Goal: Navigation & Orientation: Go to known website

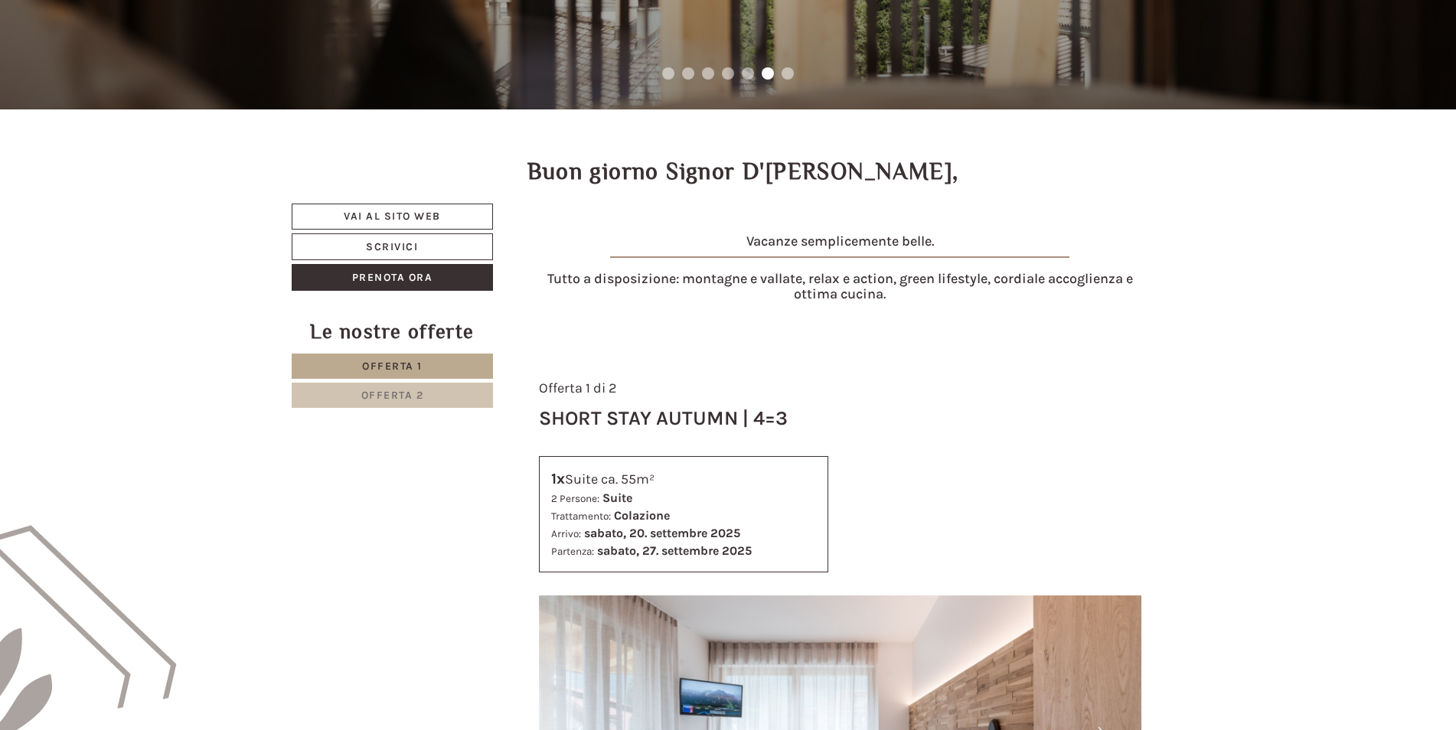
scroll to position [689, 0]
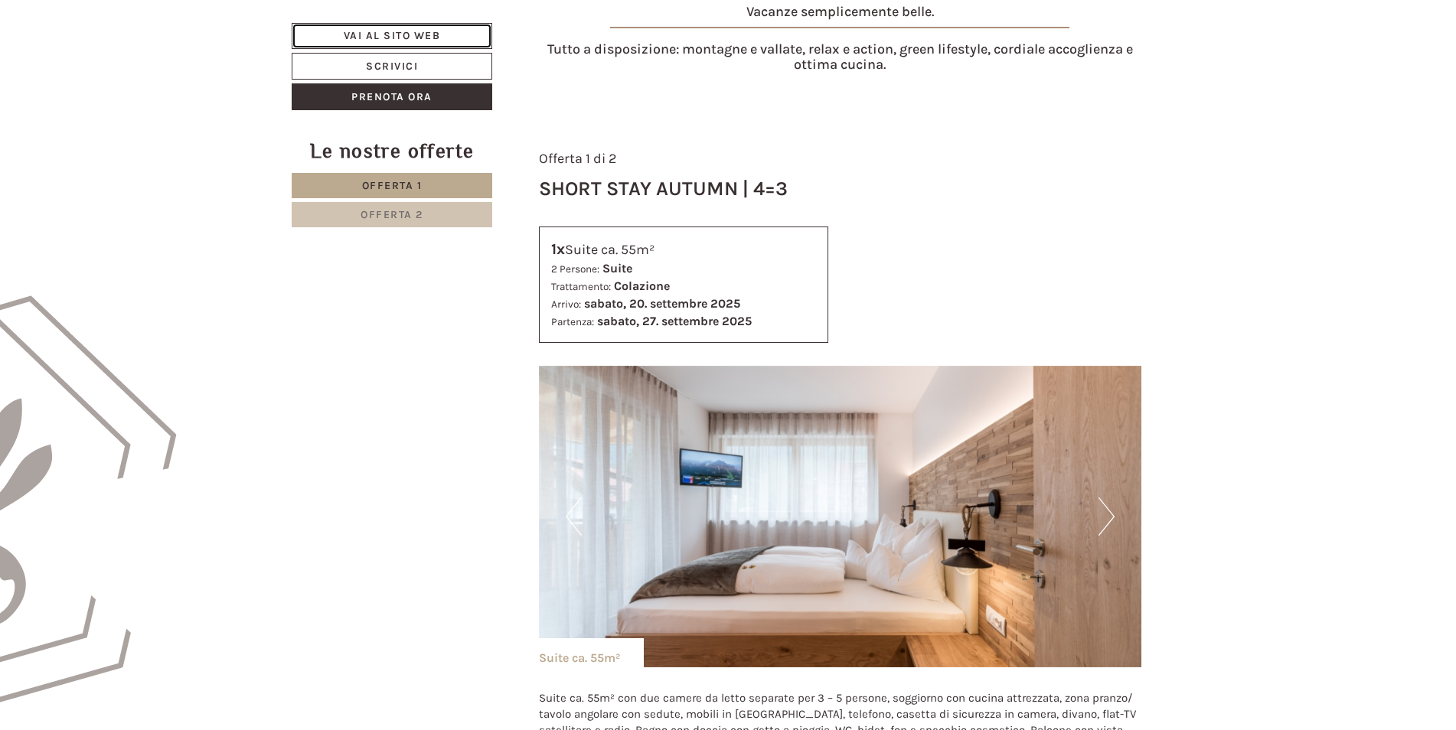
click at [383, 30] on link "Vai al sito web" at bounding box center [392, 36] width 200 height 26
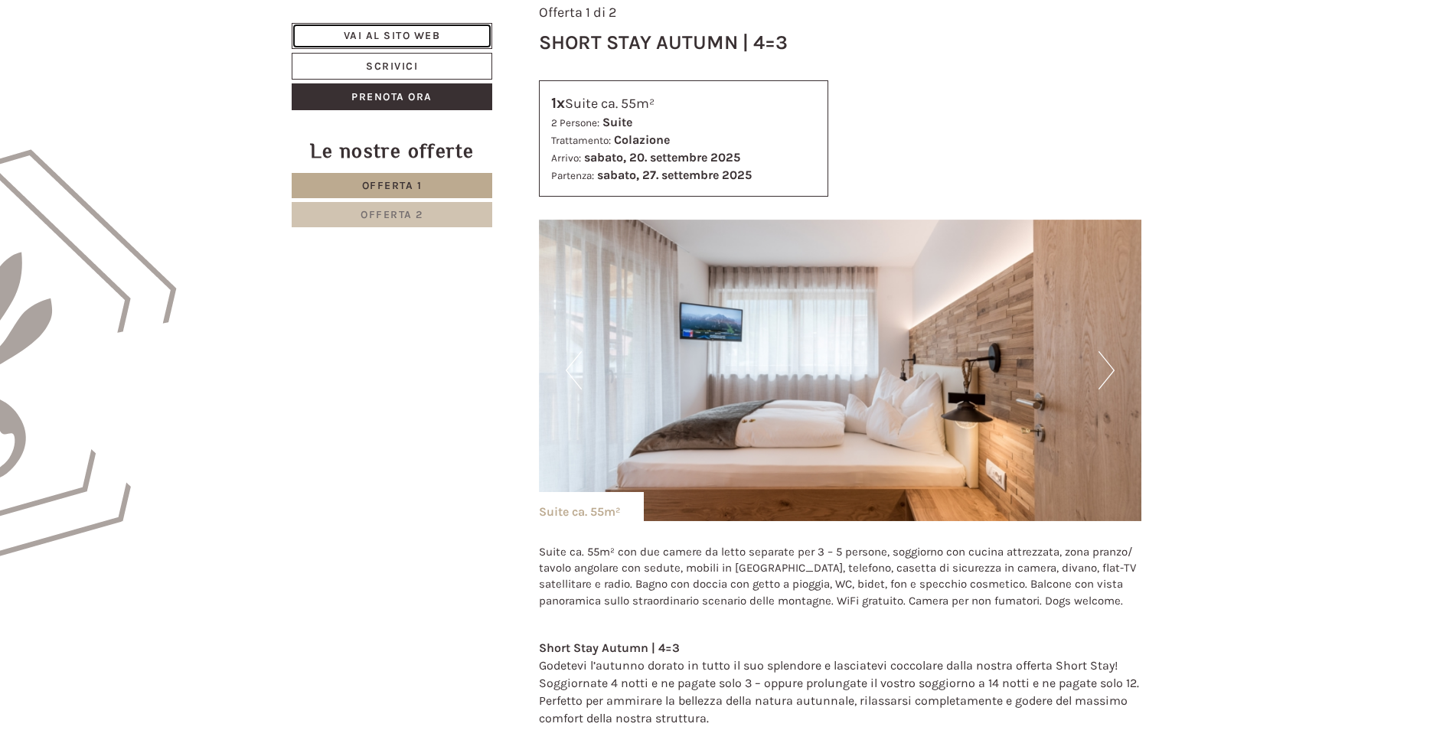
scroll to position [842, 0]
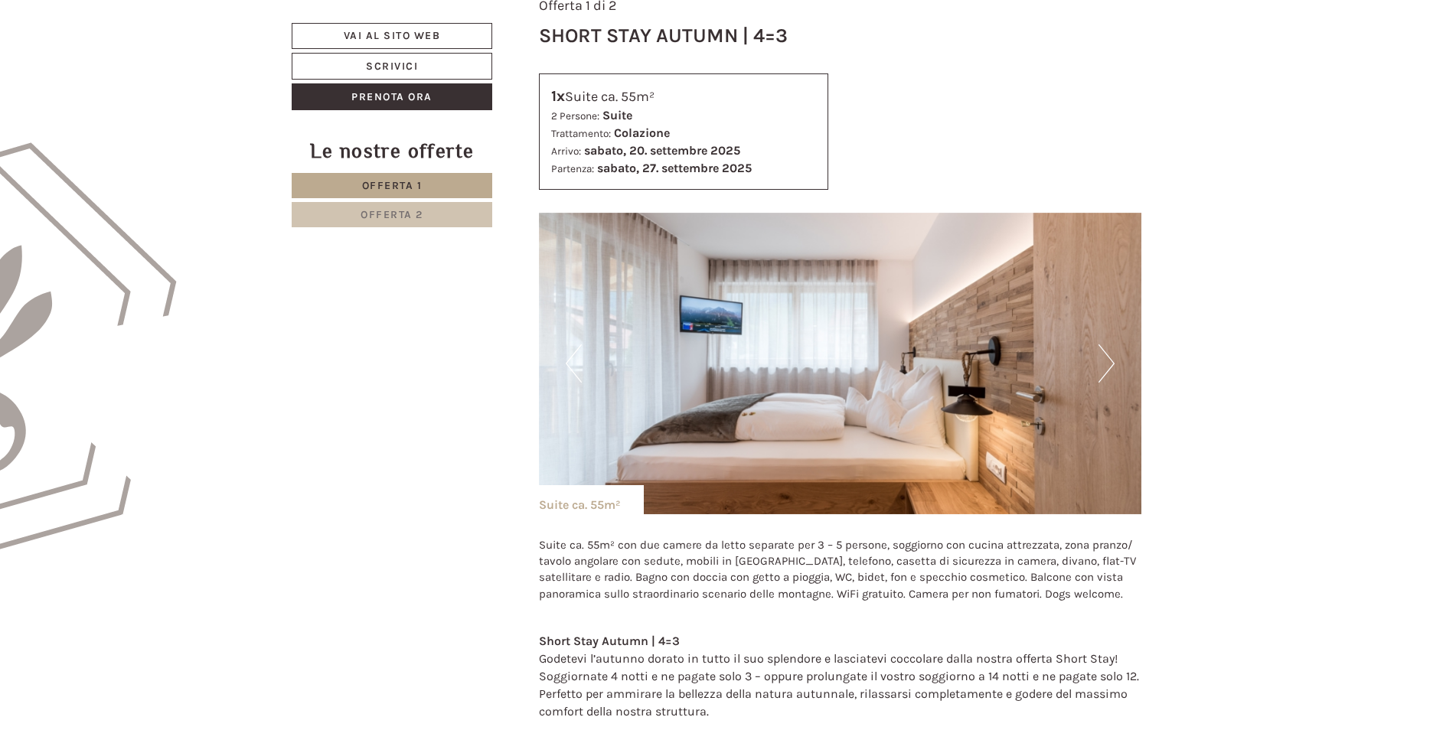
click at [1104, 370] on button "Next" at bounding box center [1106, 363] width 16 height 38
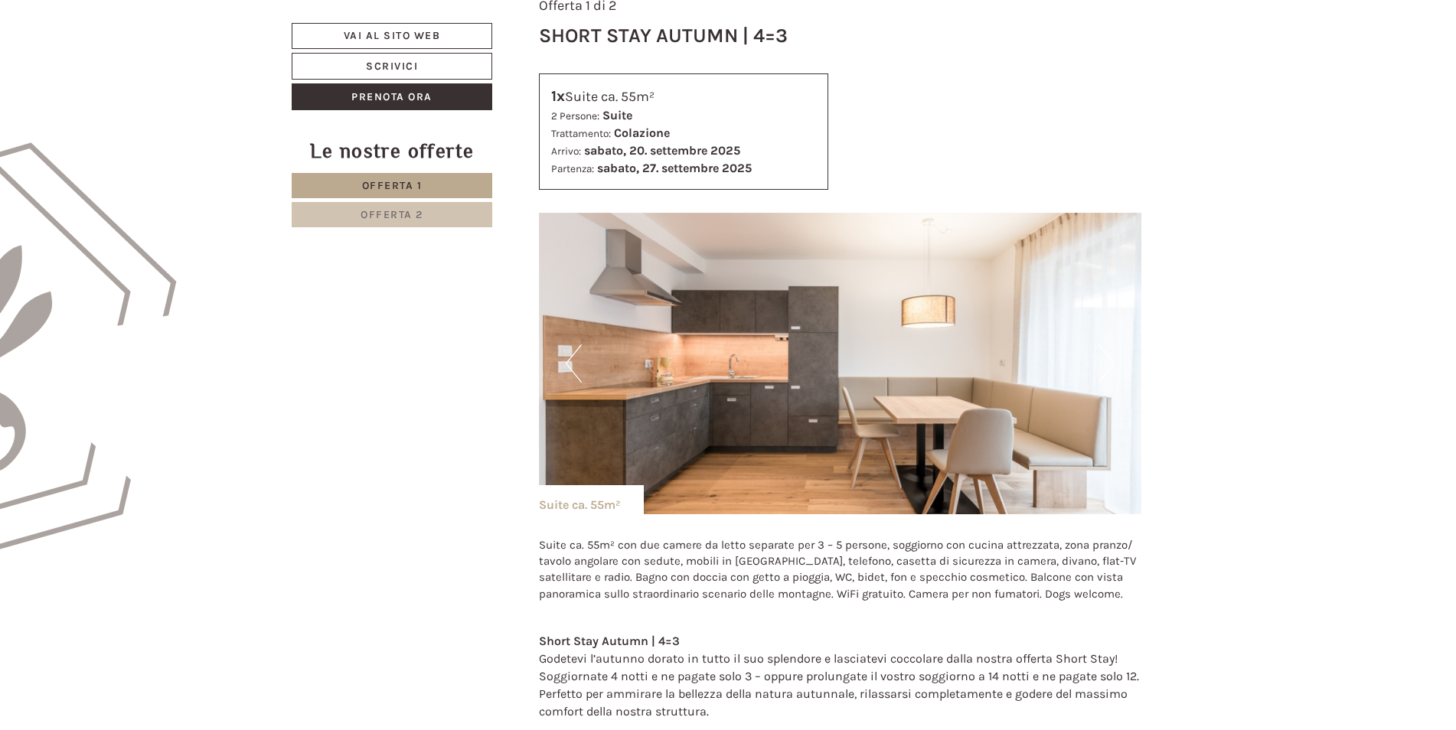
click at [1110, 365] on button "Next" at bounding box center [1106, 363] width 16 height 38
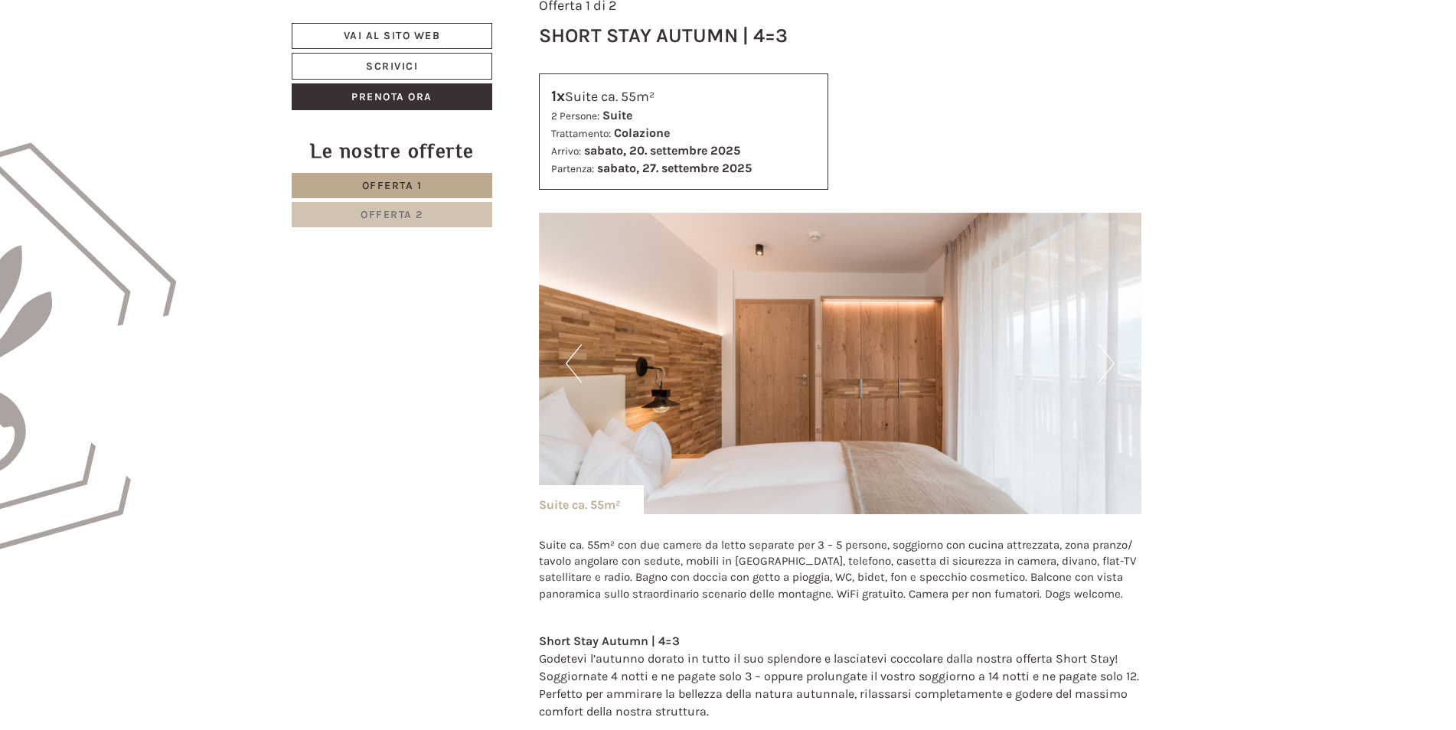
click at [1106, 366] on button "Next" at bounding box center [1106, 363] width 16 height 38
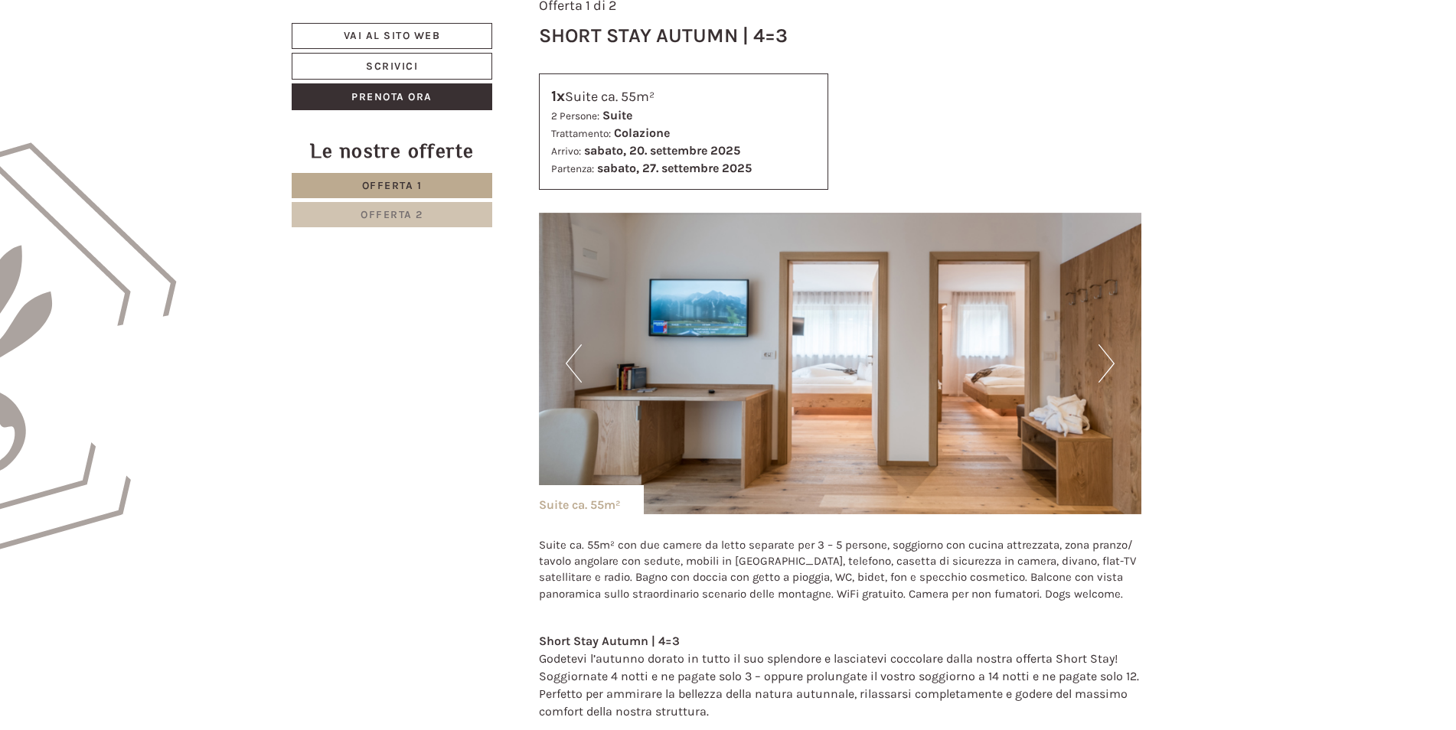
click at [1107, 366] on button "Next" at bounding box center [1106, 363] width 16 height 38
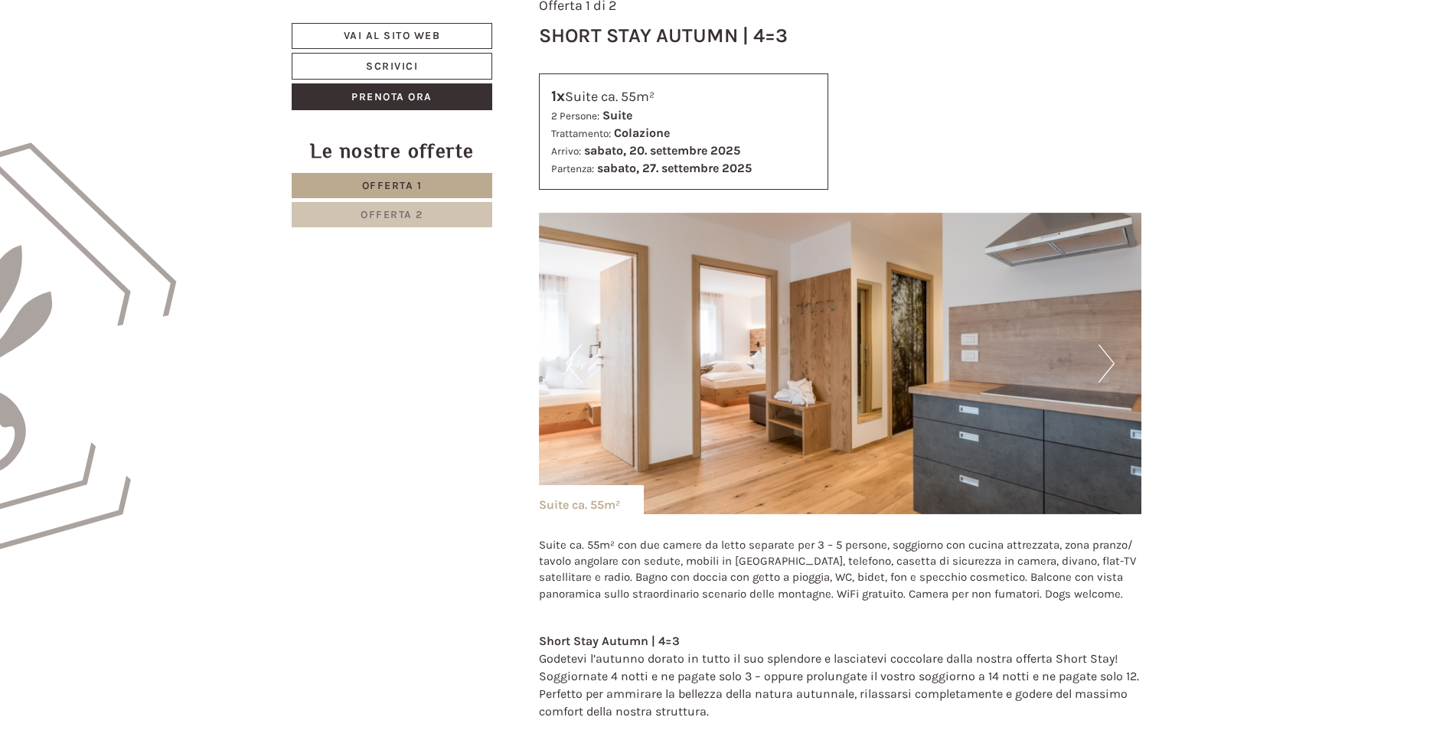
click at [1107, 366] on button "Next" at bounding box center [1106, 363] width 16 height 38
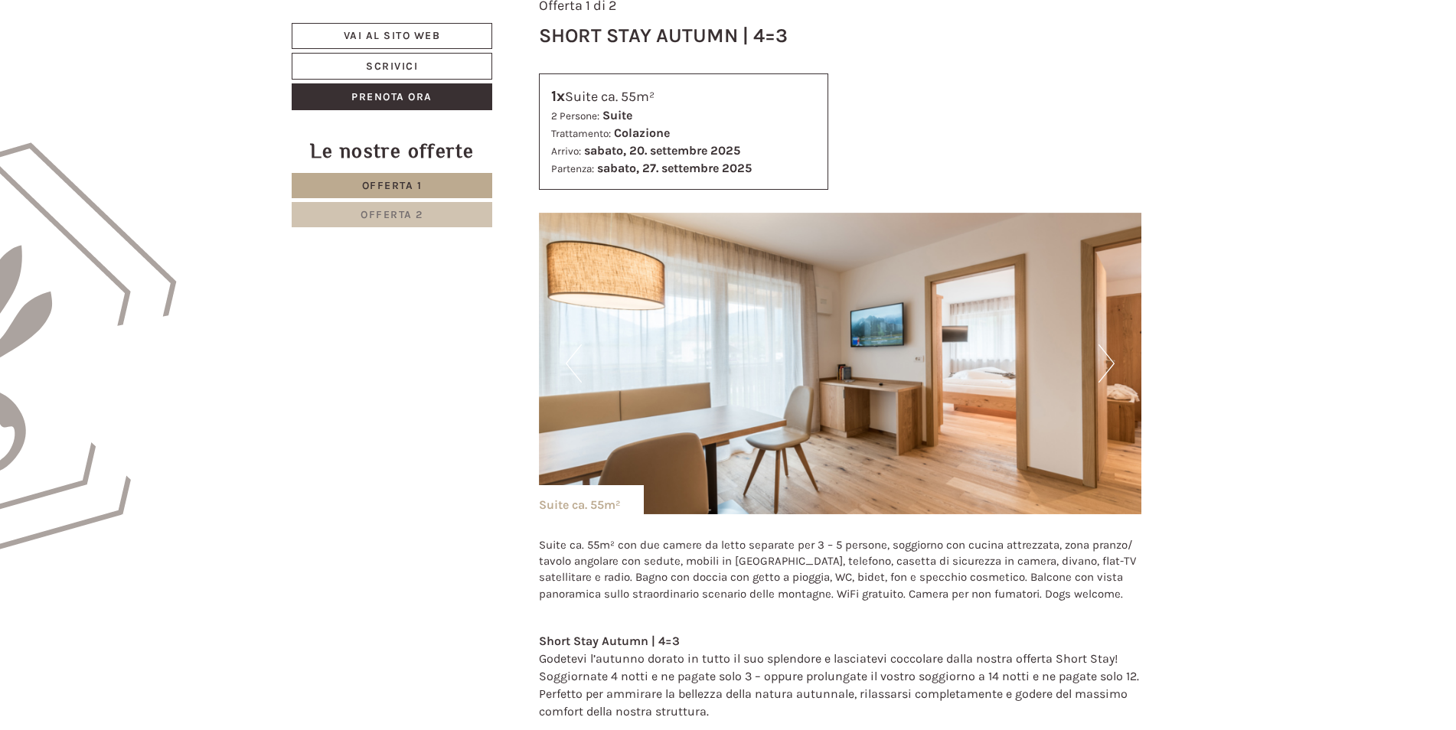
click at [1107, 366] on button "Next" at bounding box center [1106, 363] width 16 height 38
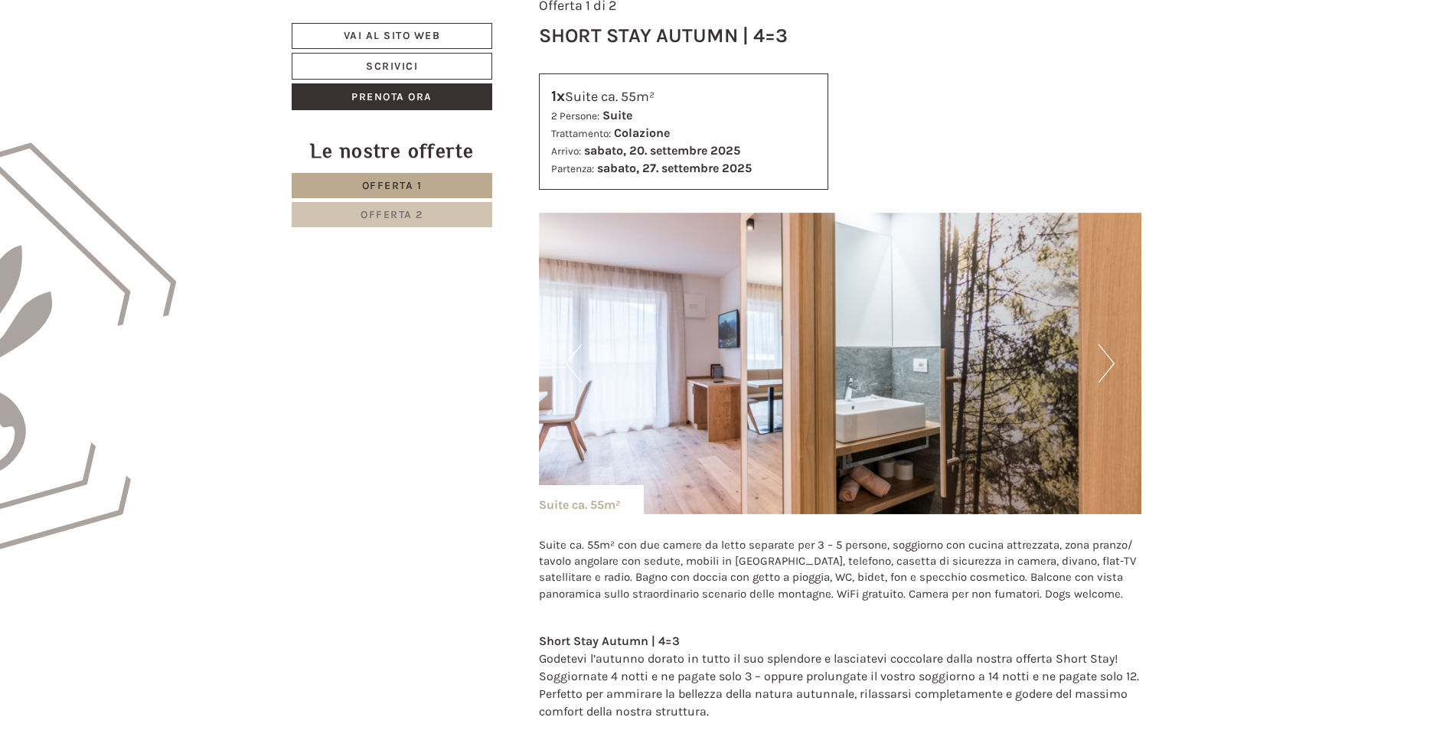
click at [1107, 367] on button "Next" at bounding box center [1106, 363] width 16 height 38
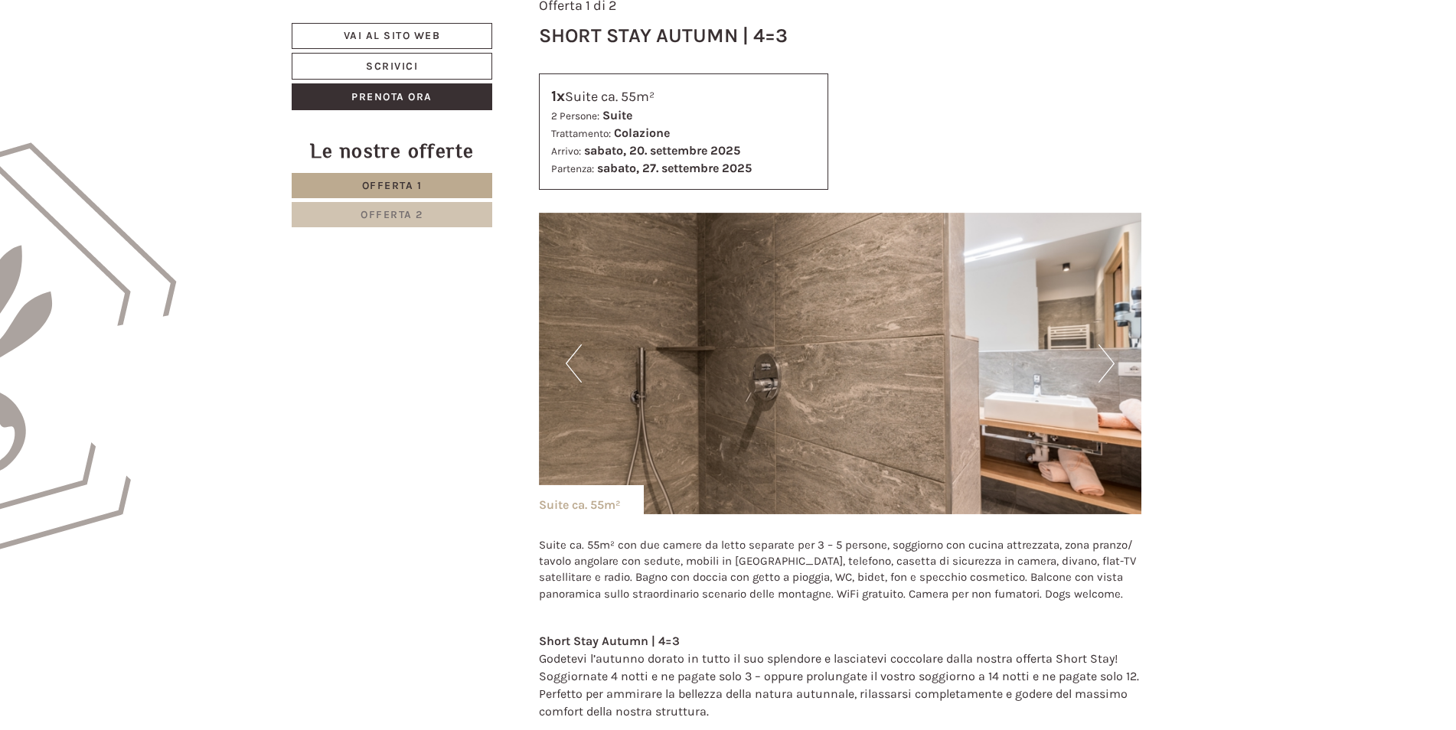
click at [1110, 370] on button "Next" at bounding box center [1106, 363] width 16 height 38
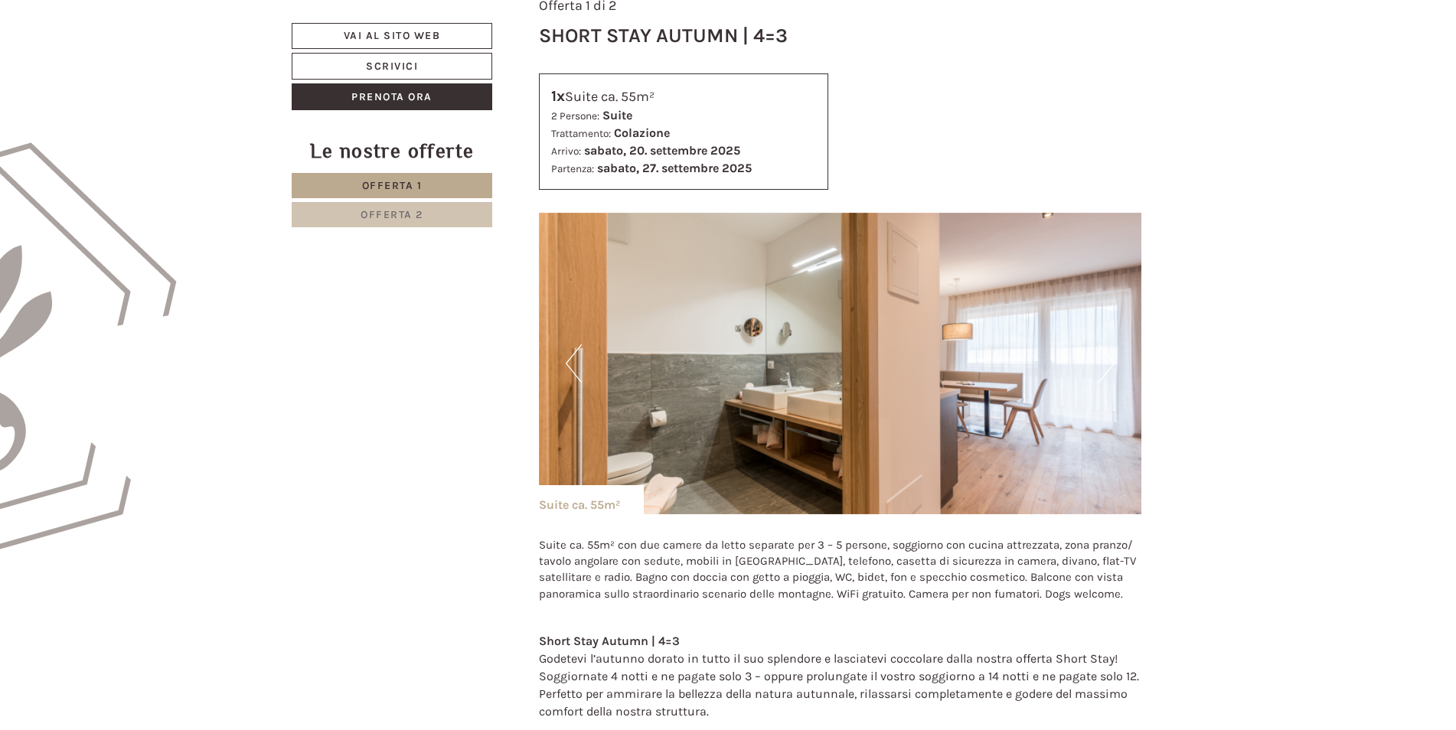
click at [1107, 370] on button "Next" at bounding box center [1106, 363] width 16 height 38
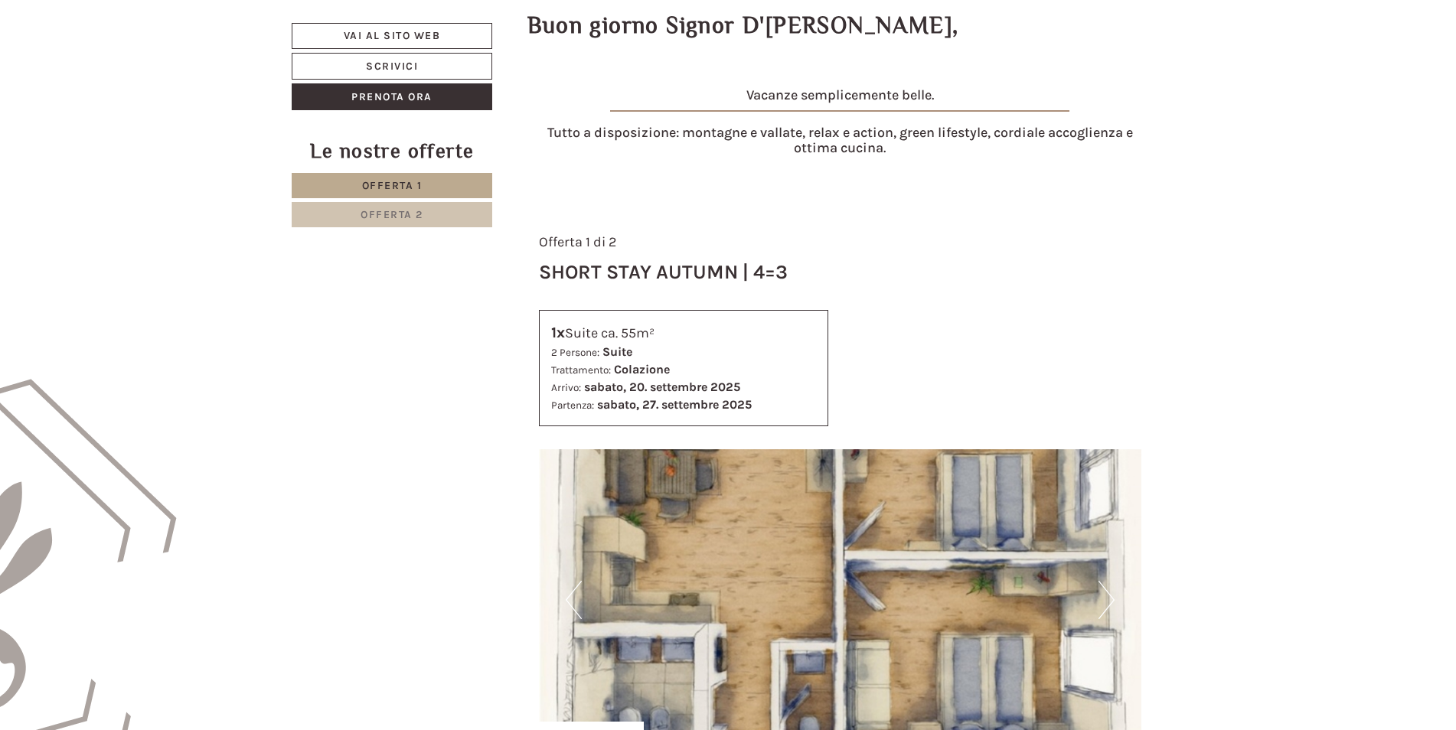
scroll to position [689, 0]
